Goal: Transaction & Acquisition: Purchase product/service

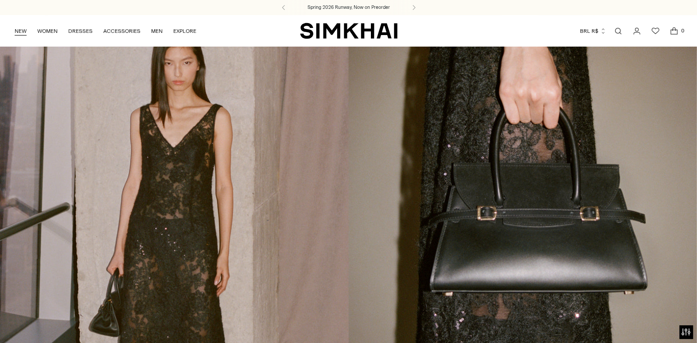
click at [19, 26] on link "NEW" at bounding box center [21, 30] width 12 height 19
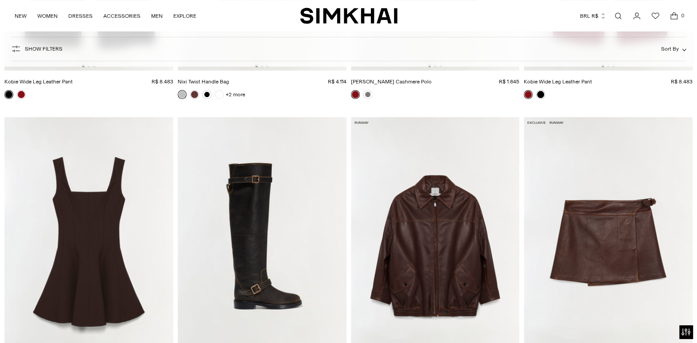
scroll to position [3013, 0]
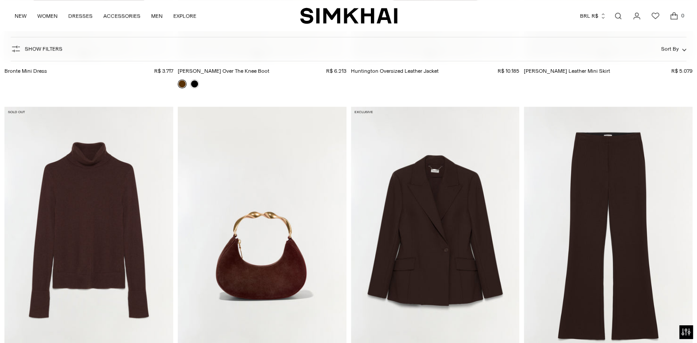
click at [419, 225] on img at bounding box center [435, 232] width 169 height 253
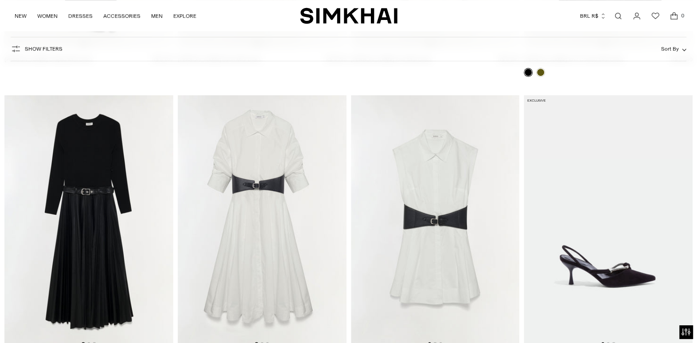
scroll to position [7843, 0]
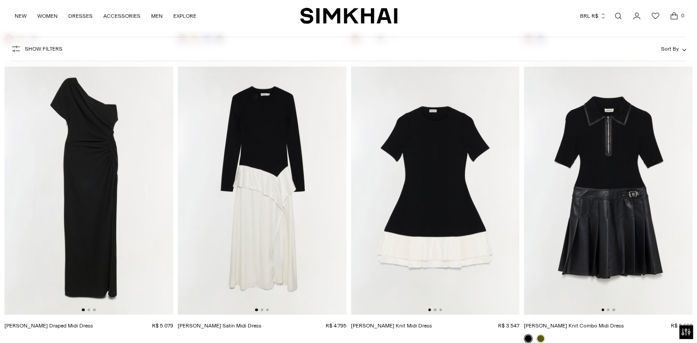
click at [90, 199] on img at bounding box center [88, 187] width 169 height 253
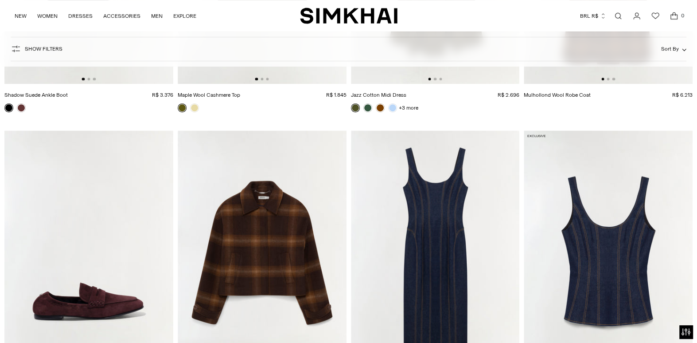
scroll to position [10546, 0]
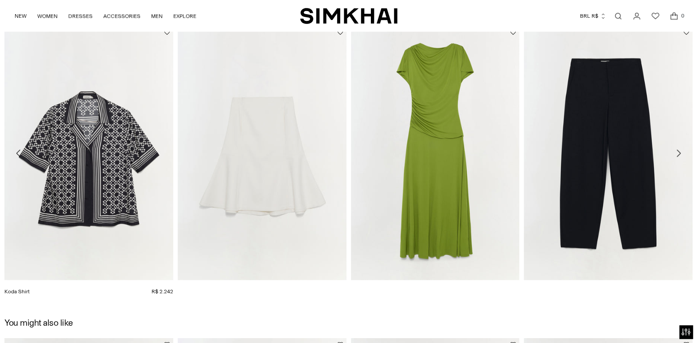
scroll to position [886, 0]
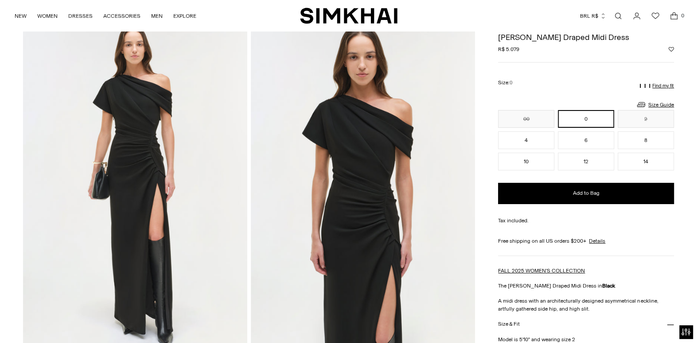
scroll to position [44, 0]
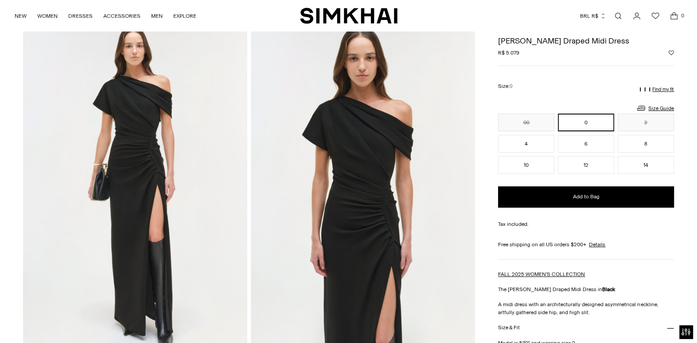
click at [131, 179] on img at bounding box center [135, 188] width 224 height 336
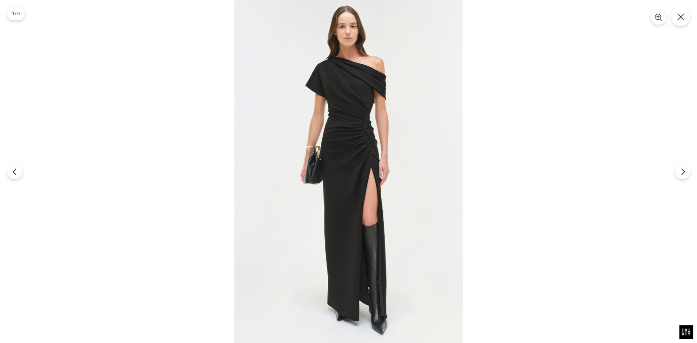
click at [315, 152] on img at bounding box center [348, 171] width 228 height 343
